Goal: Browse casually: Explore the website without a specific task or goal

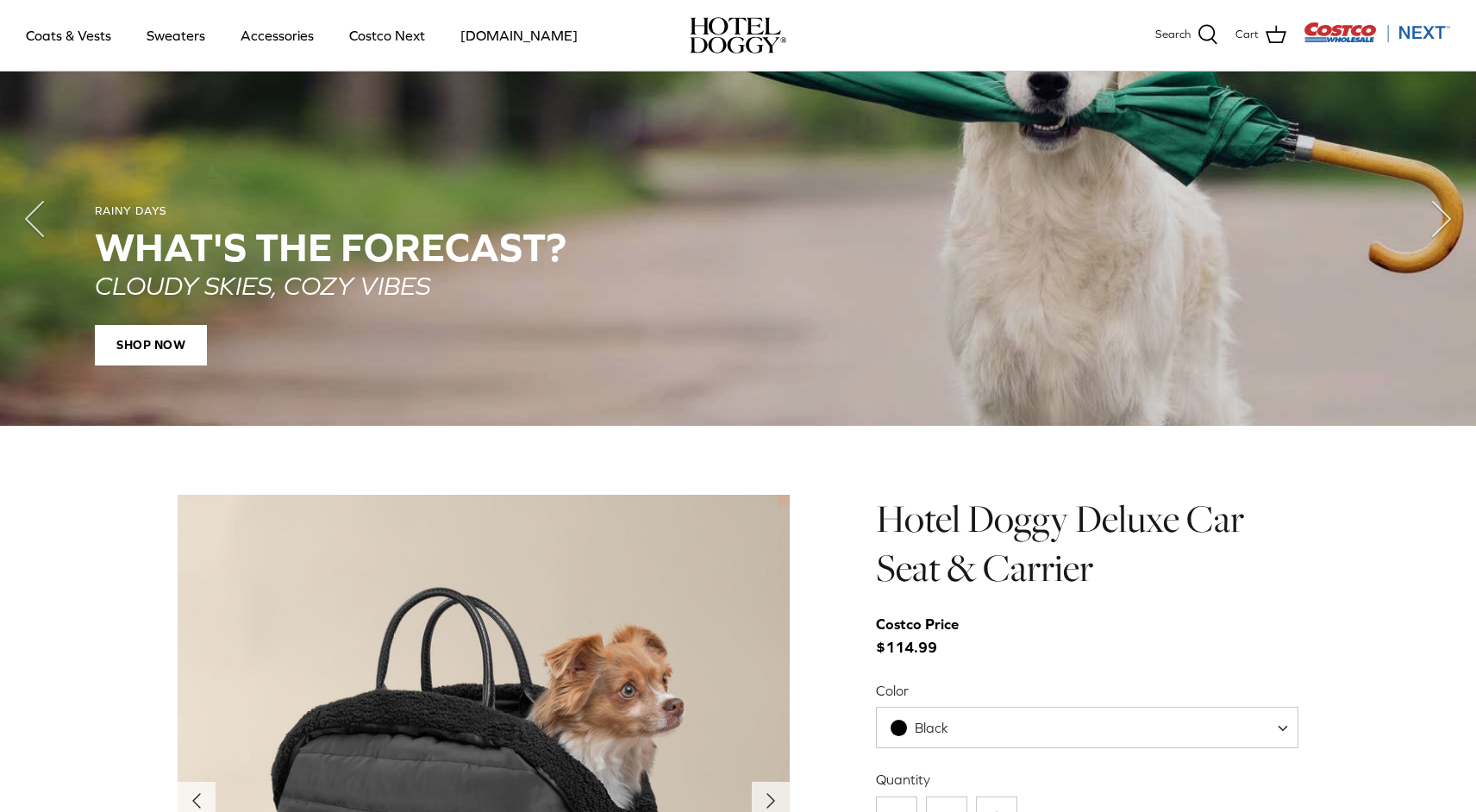
scroll to position [1246, 0]
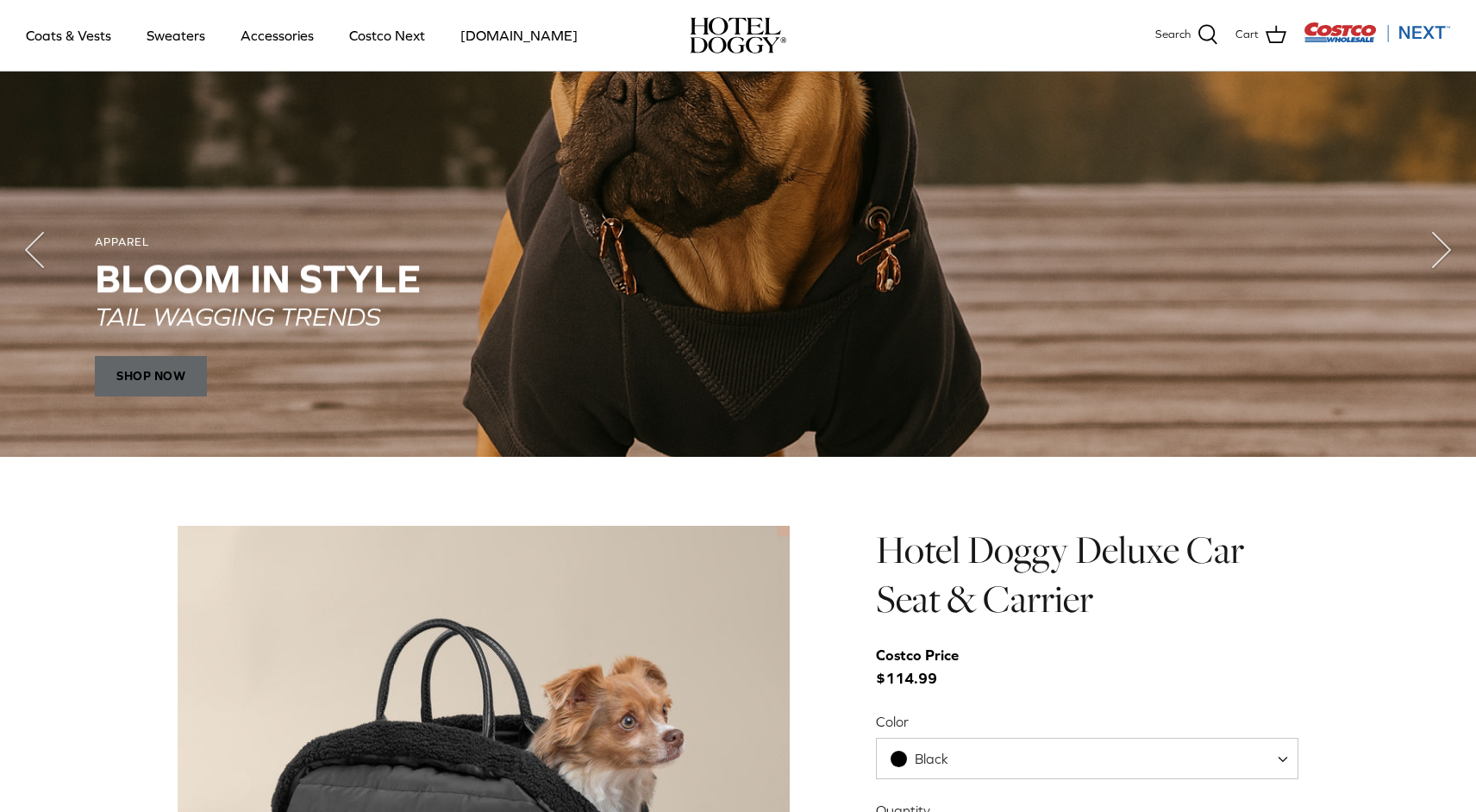
click at [173, 371] on span "SHOP NOW" at bounding box center [151, 377] width 112 height 42
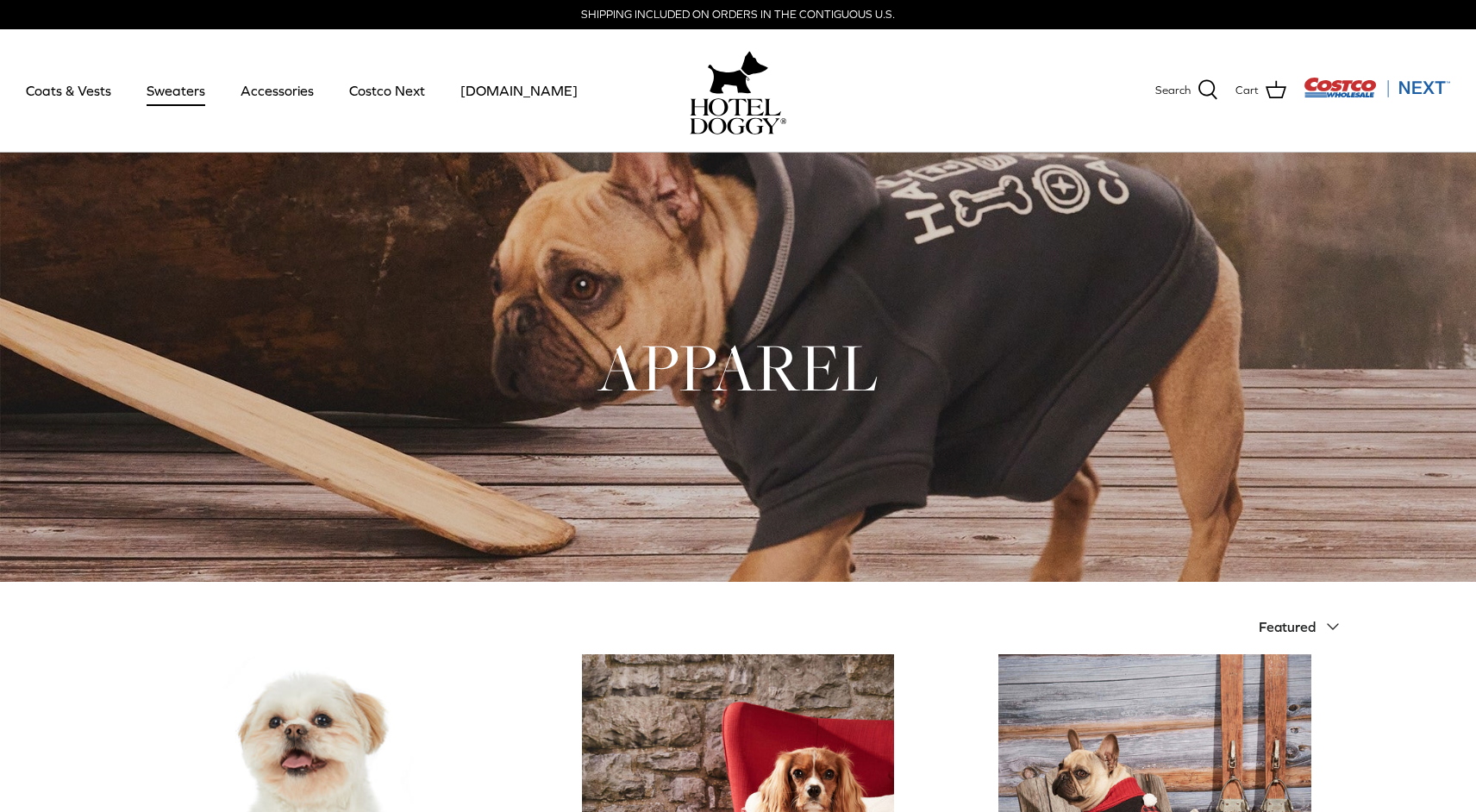
click at [183, 89] on link "Sweaters" at bounding box center [176, 90] width 89 height 58
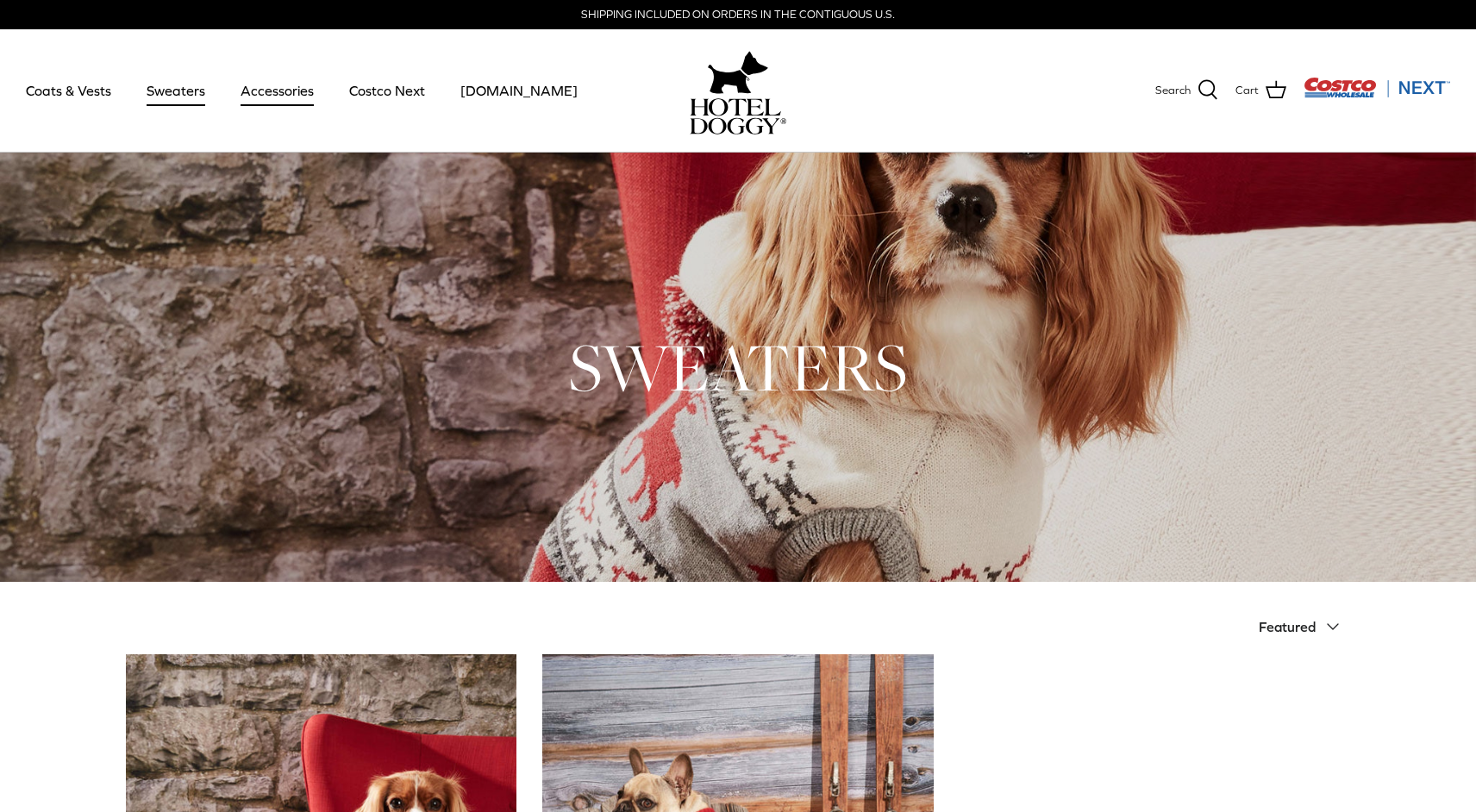
click at [269, 94] on link "Accessories" at bounding box center [277, 90] width 104 height 58
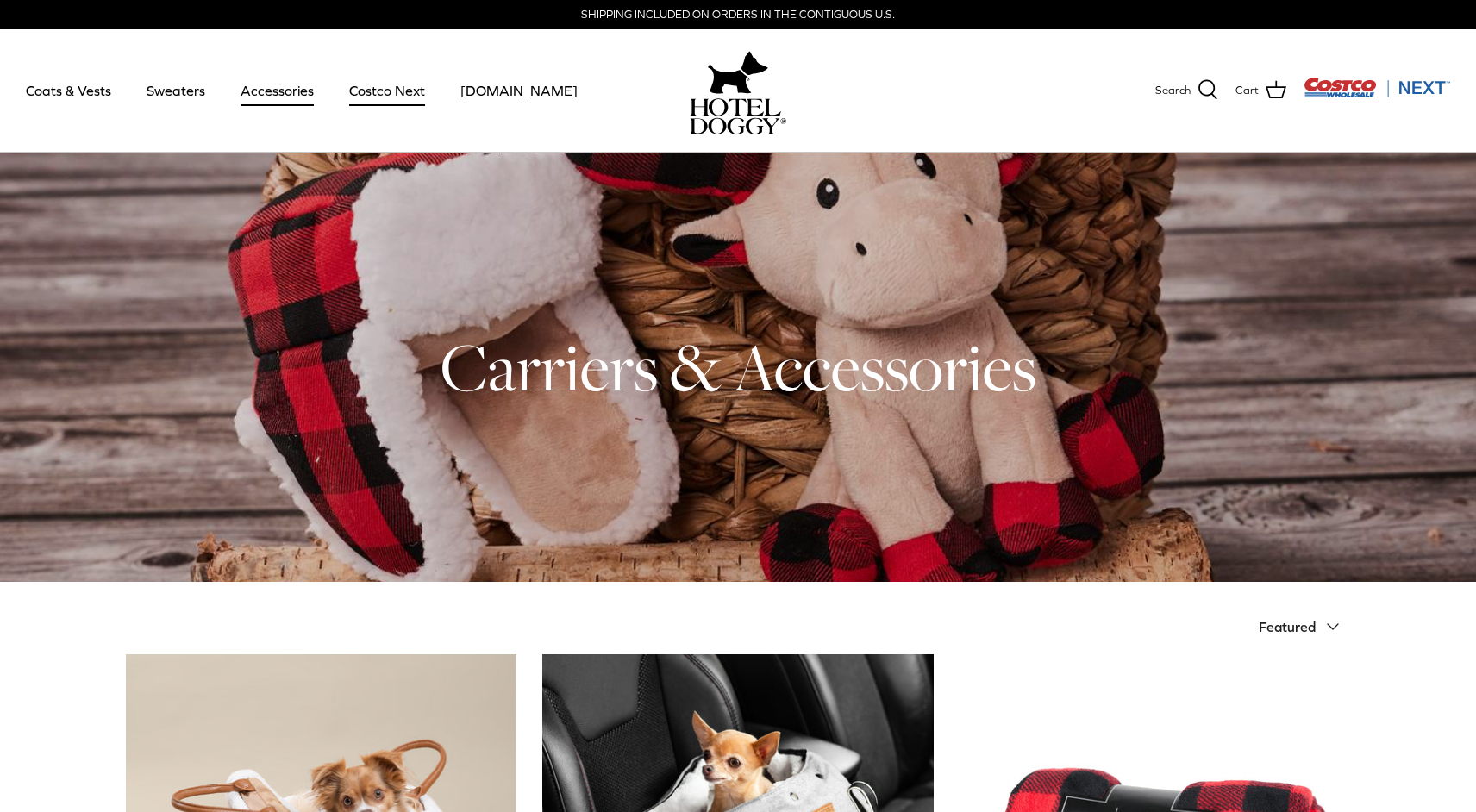
click at [391, 94] on link "Costco Next" at bounding box center [387, 90] width 107 height 58
